Goal: Task Accomplishment & Management: Use online tool/utility

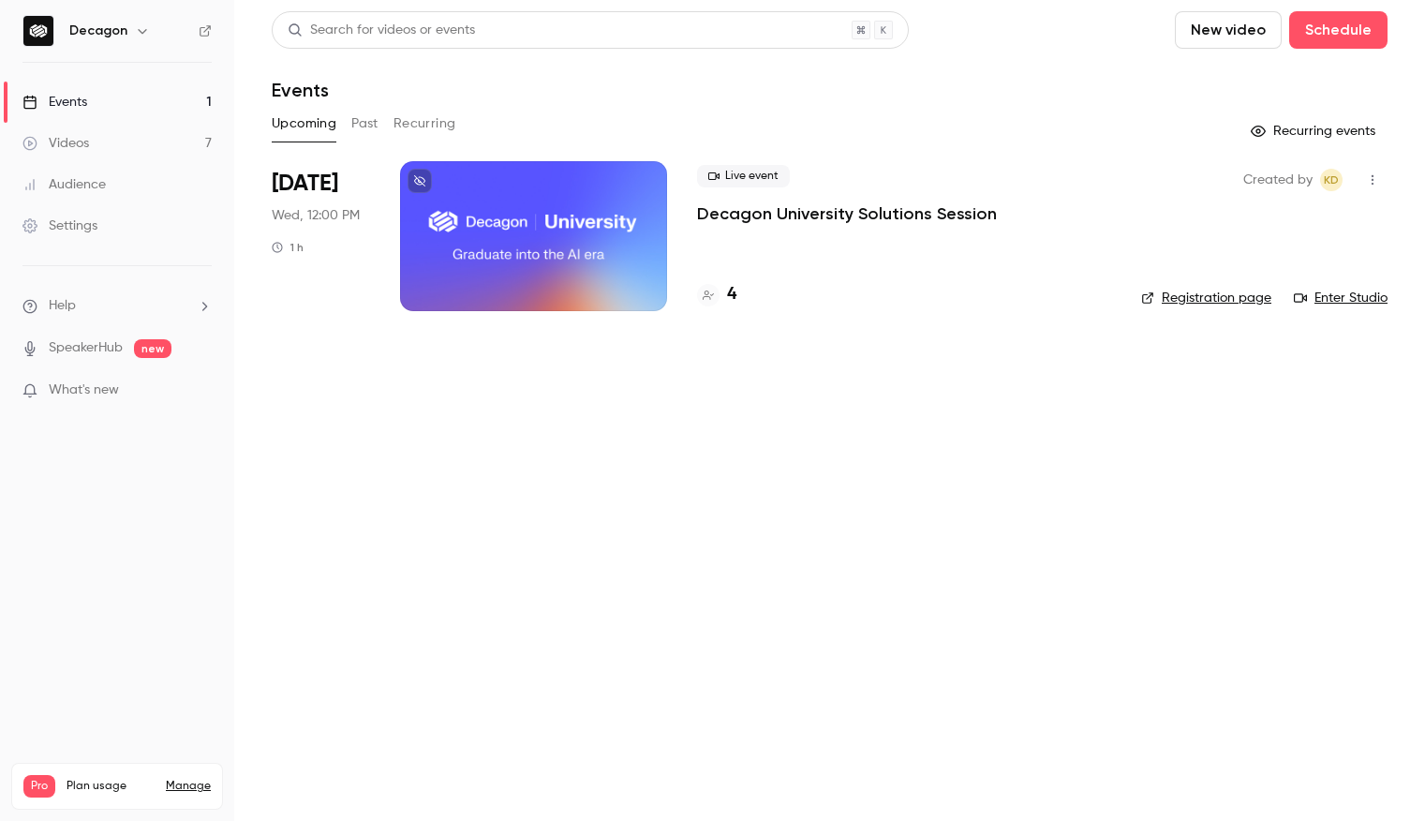
click at [499, 202] on div at bounding box center [533, 236] width 267 height 150
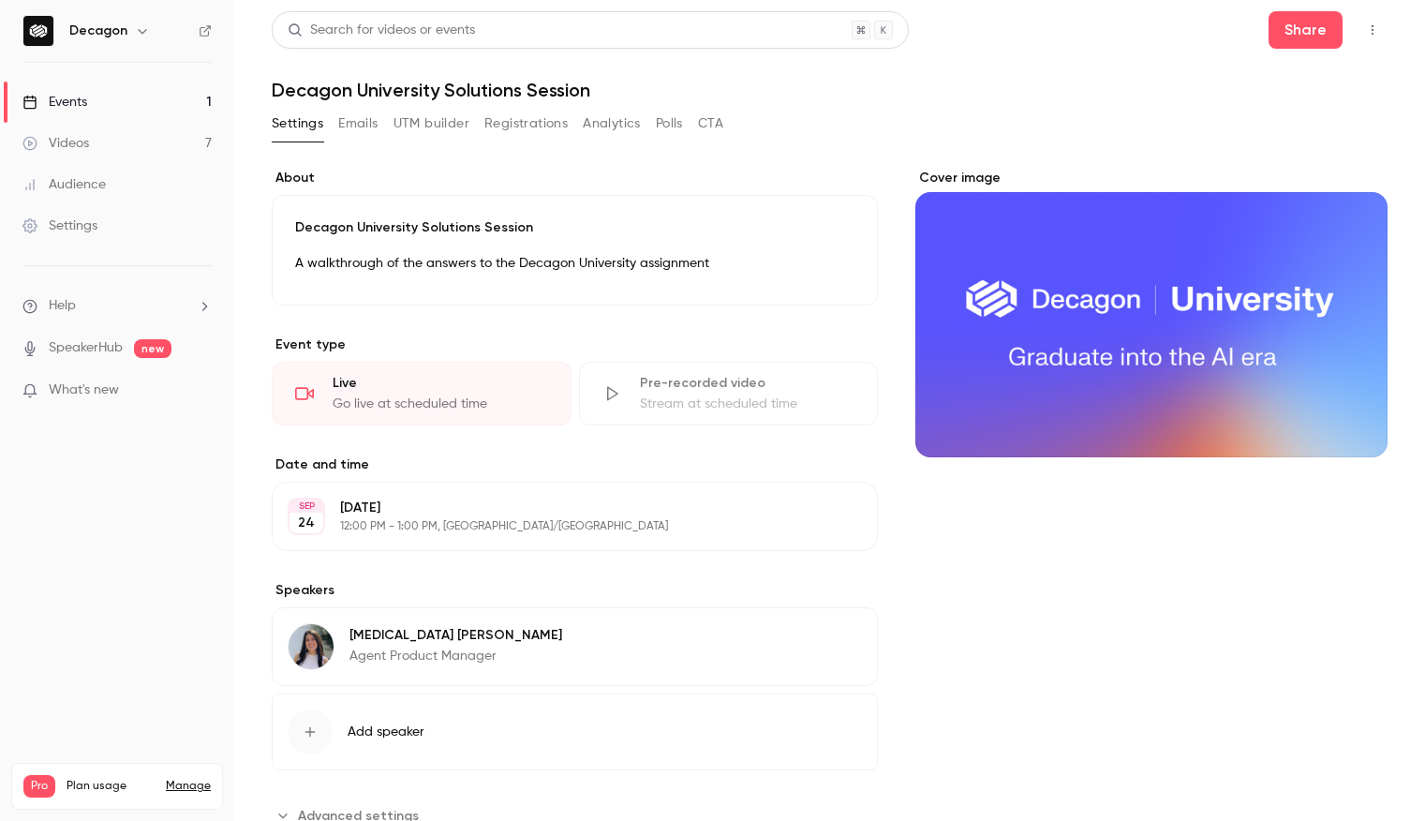
click at [139, 28] on icon "button" at bounding box center [142, 30] width 15 height 15
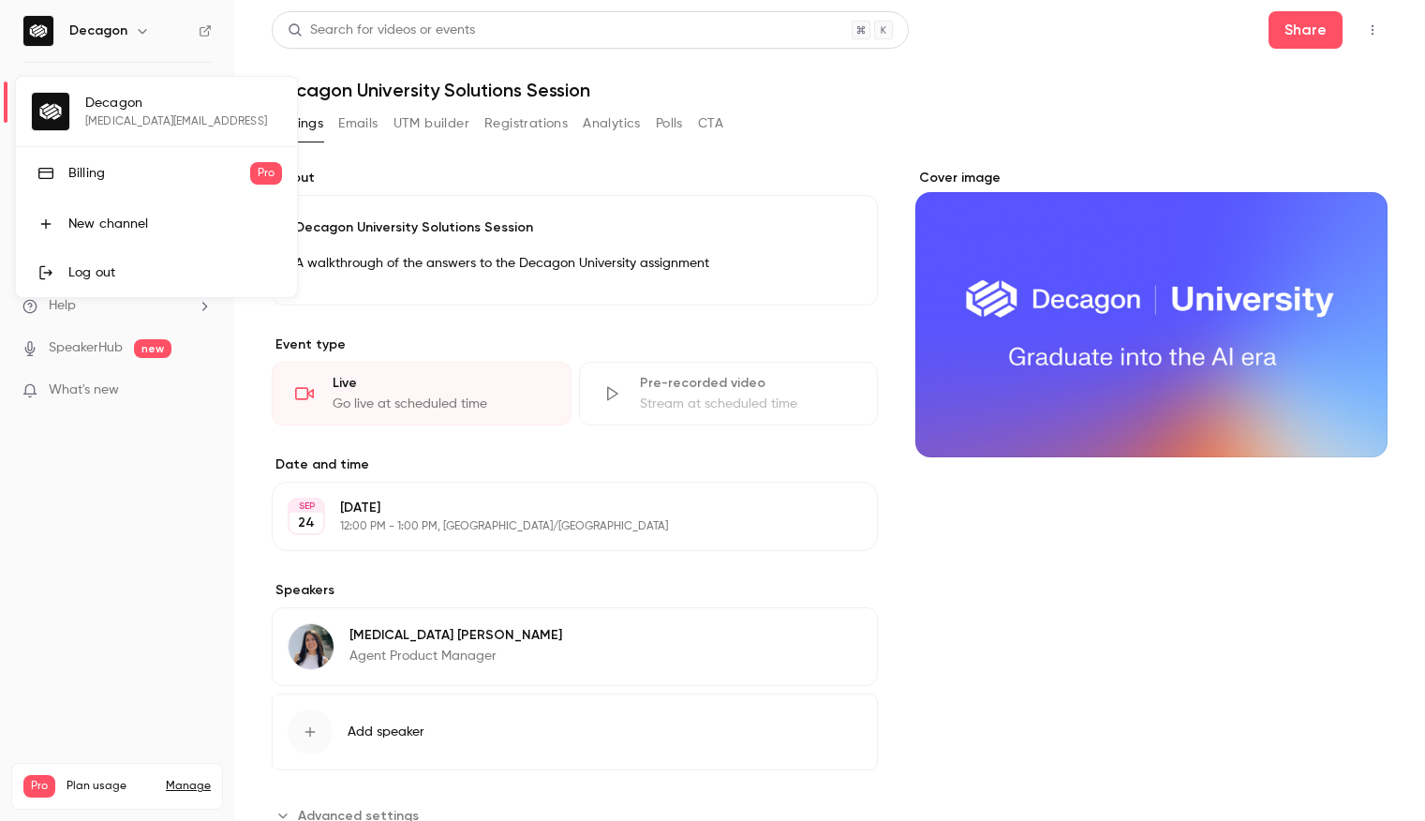
click at [139, 28] on div at bounding box center [712, 410] width 1425 height 821
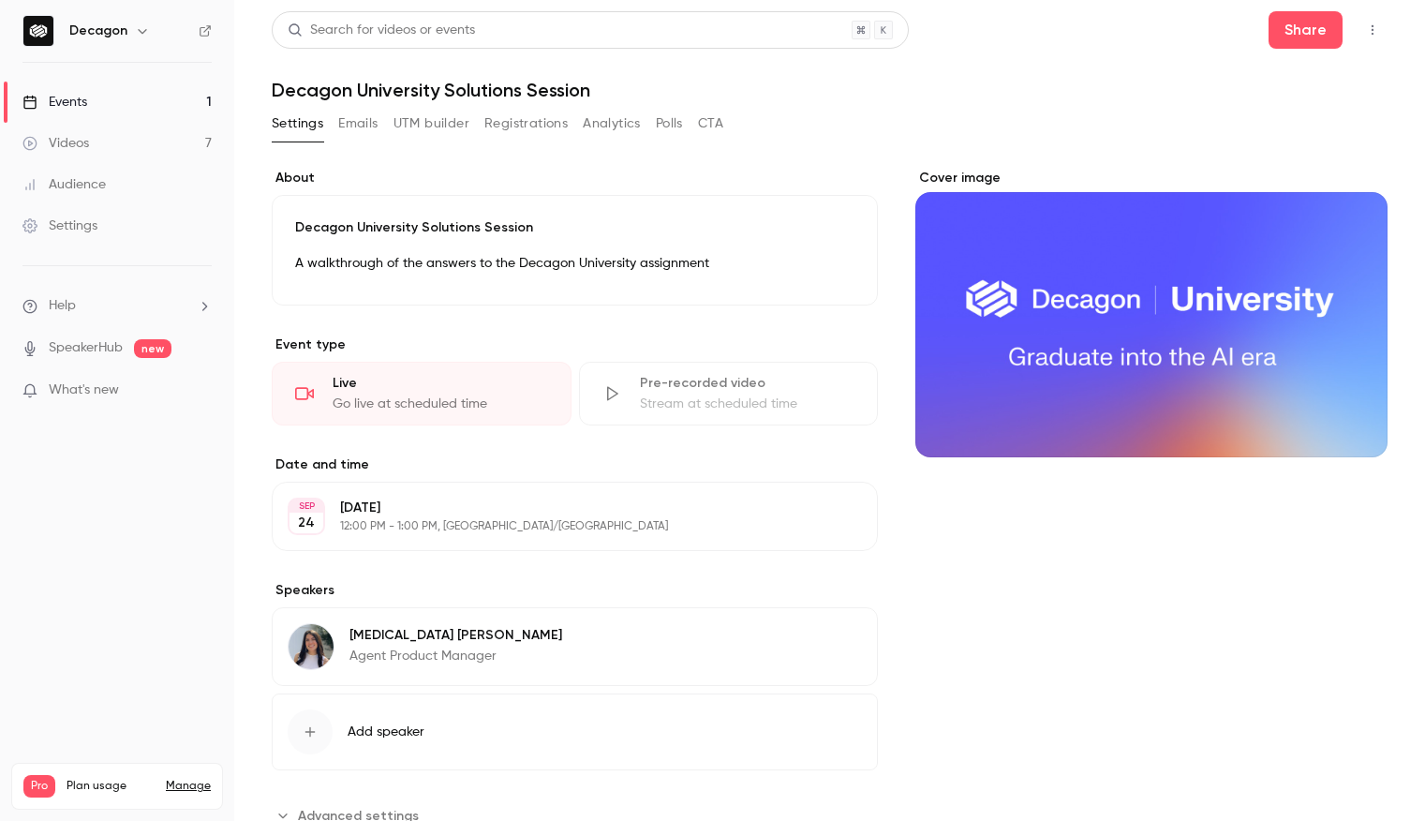
click at [1032, 333] on div "Cover image" at bounding box center [1151, 313] width 472 height 289
click at [0, 0] on input "Cover image" at bounding box center [0, 0] width 0 height 0
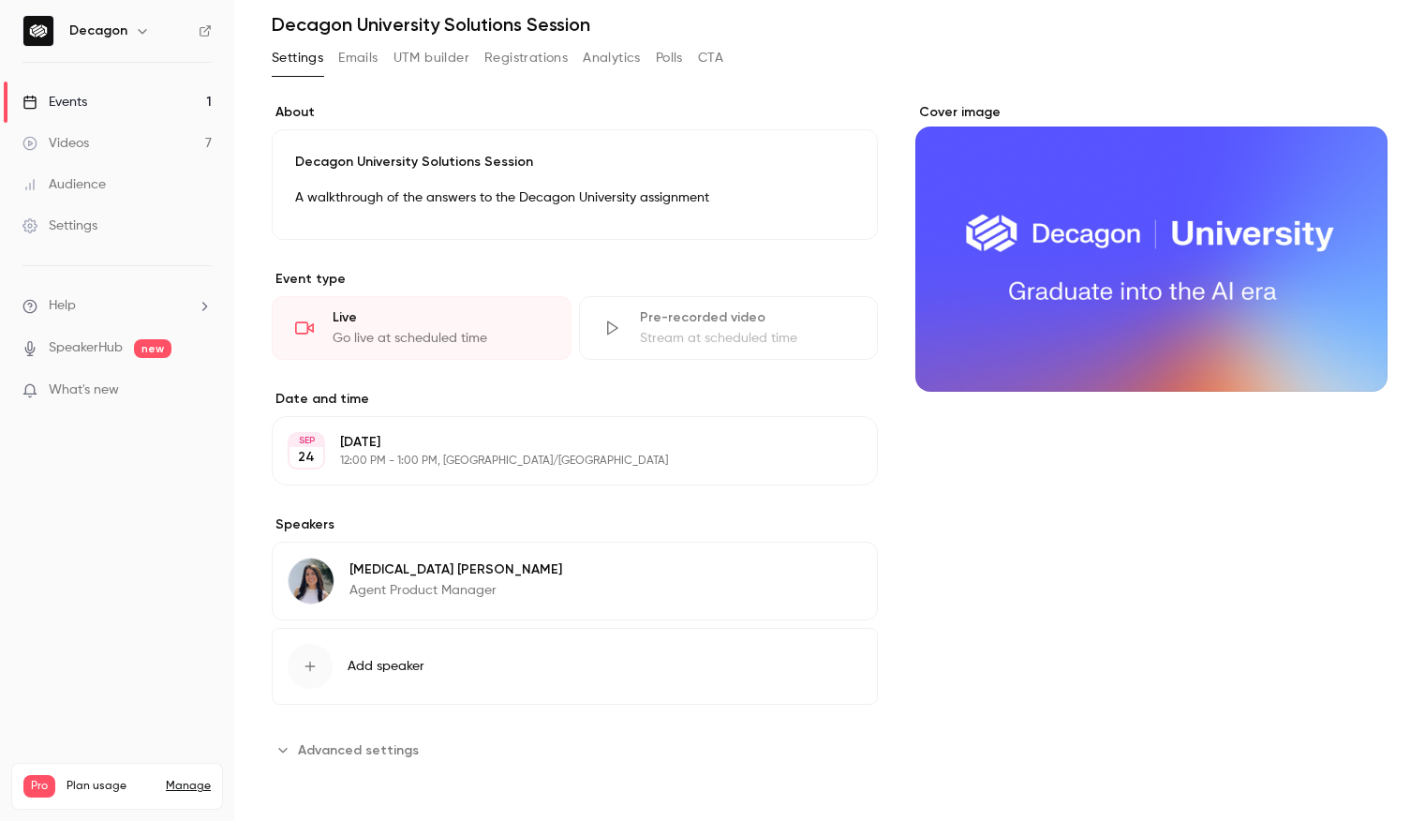
click at [87, 97] on div "Events" at bounding box center [54, 102] width 65 height 19
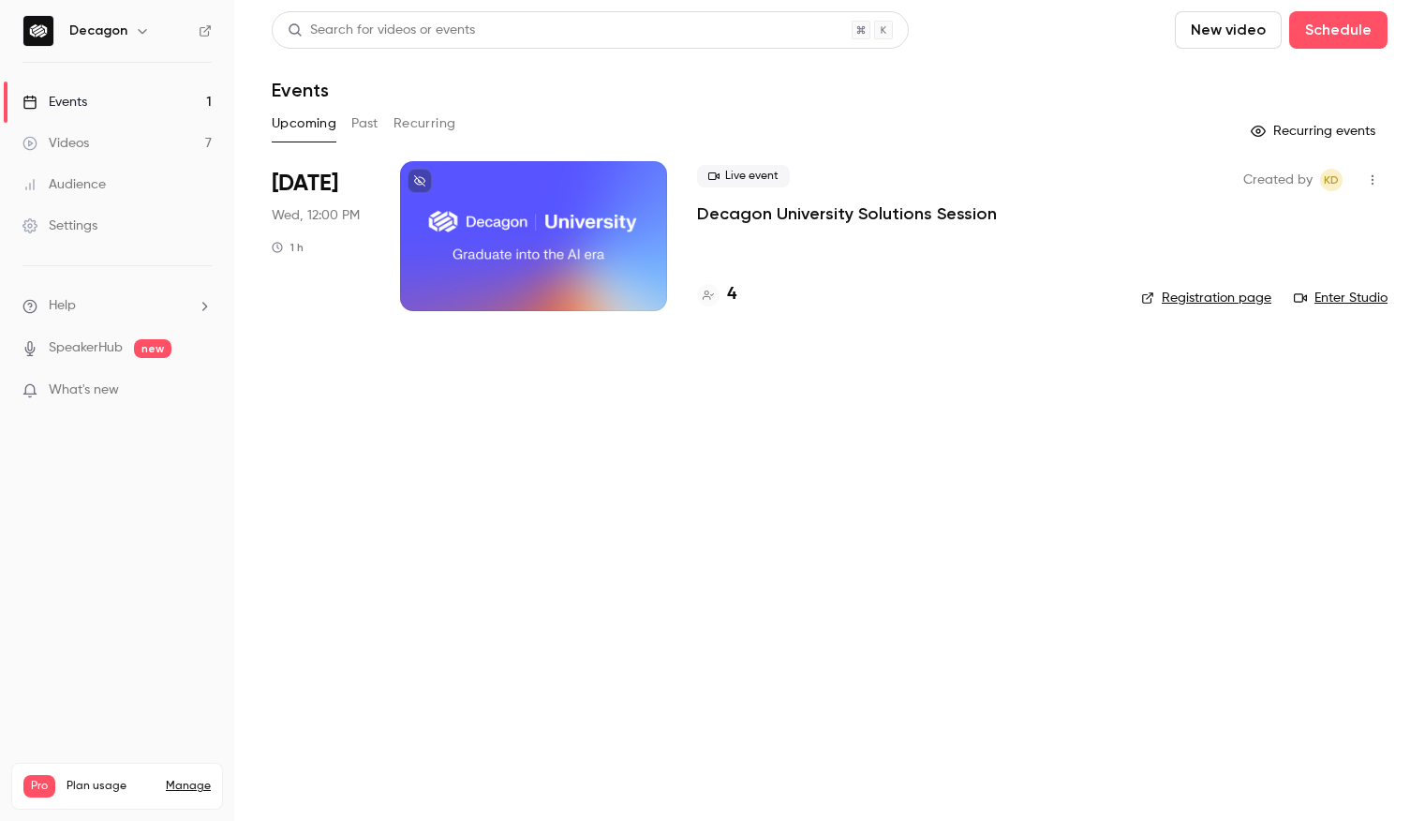
click at [476, 244] on div at bounding box center [533, 236] width 267 height 150
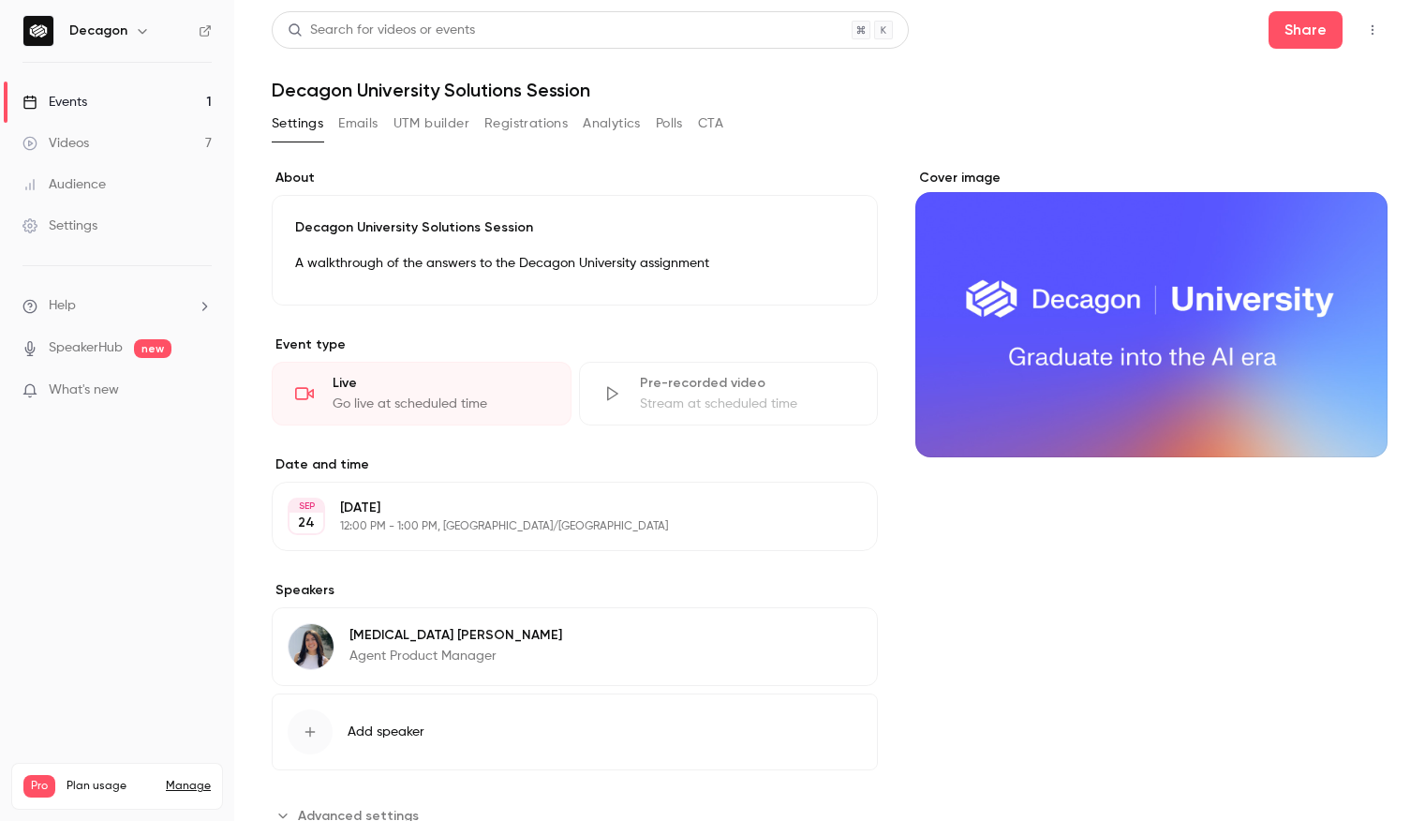
click at [1380, 38] on button "button" at bounding box center [1372, 30] width 30 height 30
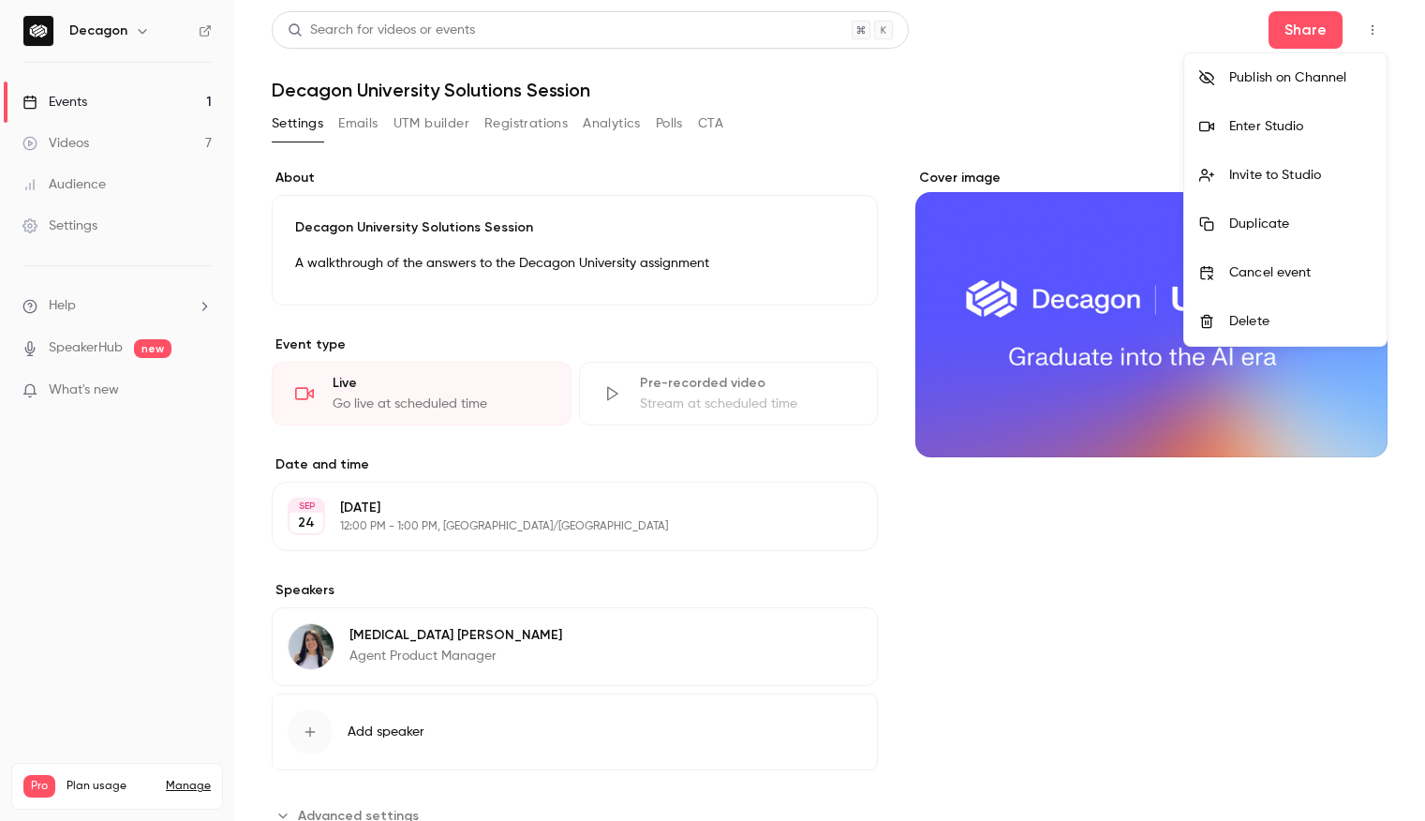
click at [1266, 130] on div "Enter Studio" at bounding box center [1300, 126] width 142 height 19
